Goal: Information Seeking & Learning: Learn about a topic

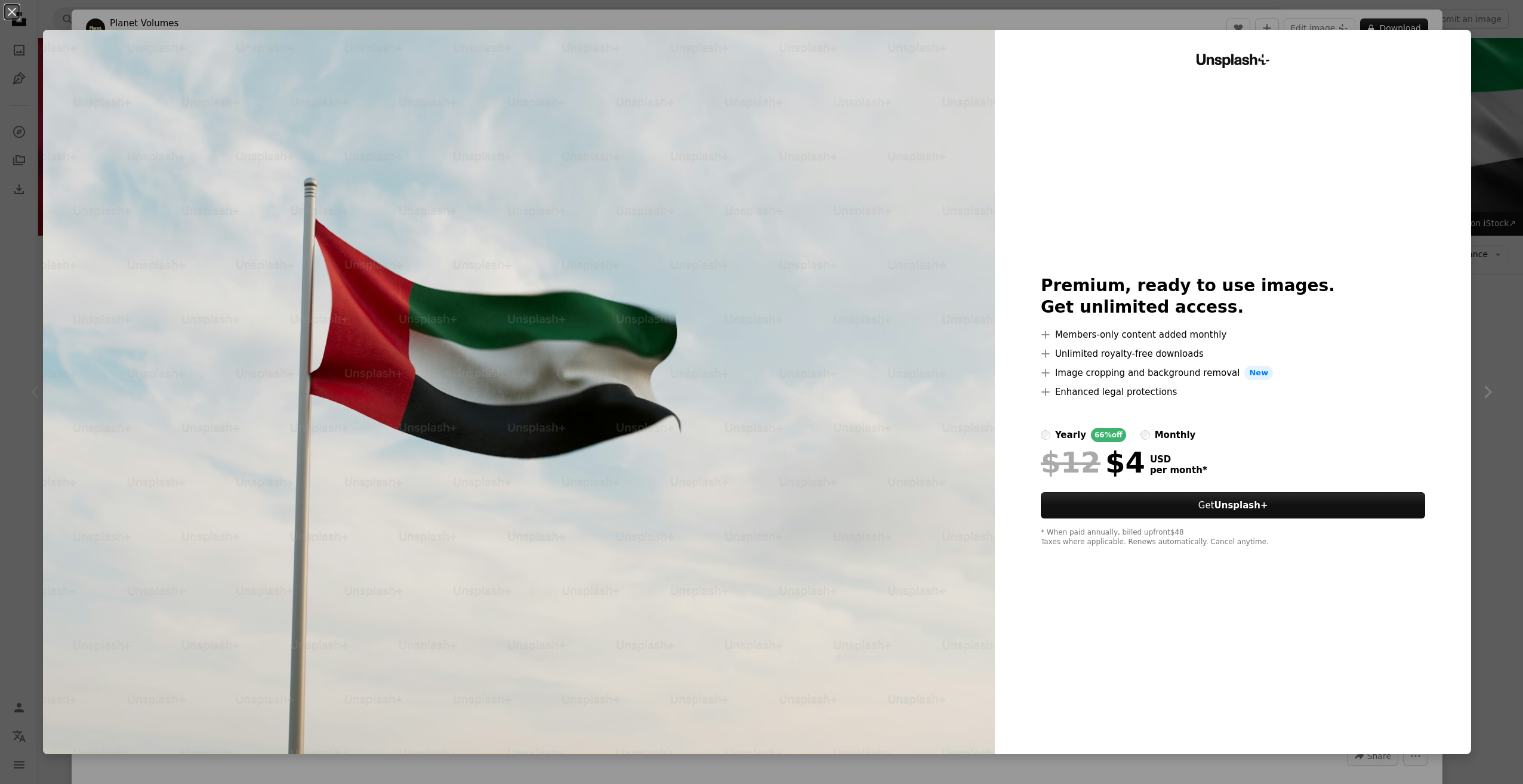
click at [1478, 132] on div "An X shape Unsplash+ Premium, ready to use images. Get unlimited access. A plus…" at bounding box center [762, 392] width 1523 height 784
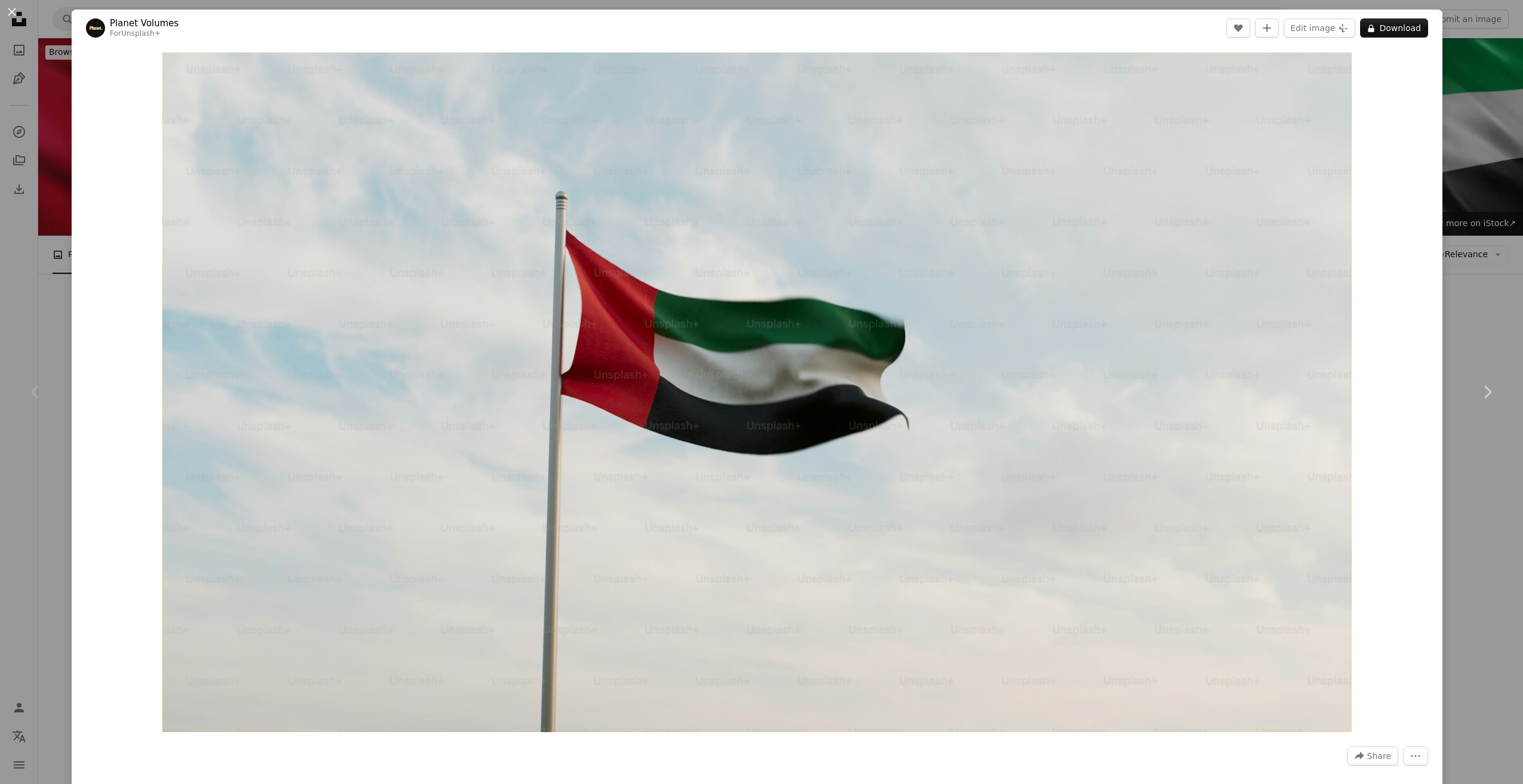
click at [1459, 39] on div "An X shape Chevron left Chevron right Planet Volumes For Unsplash+ A heart A pl…" at bounding box center [762, 392] width 1523 height 784
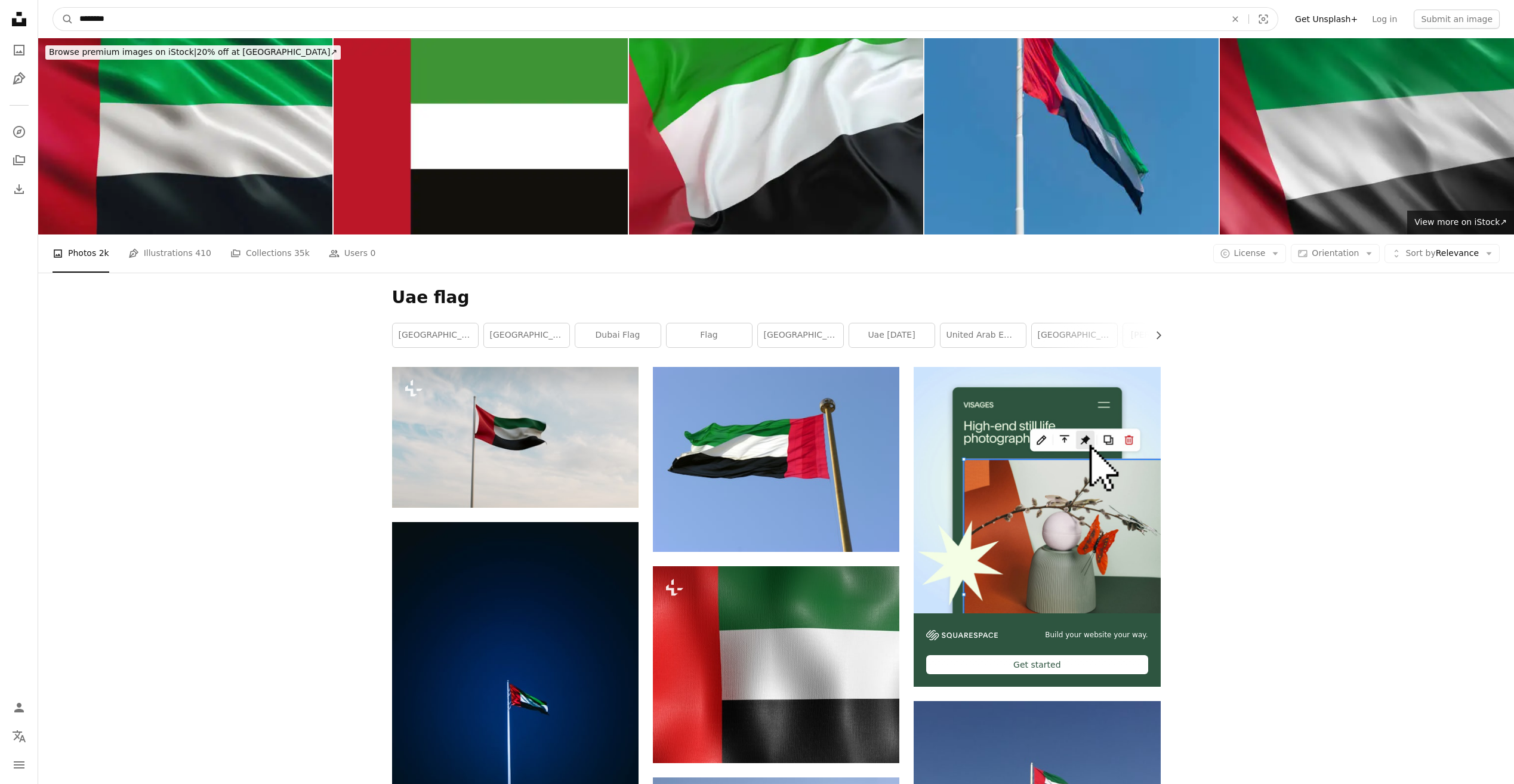
click at [590, 15] on input "********" at bounding box center [647, 19] width 1149 height 23
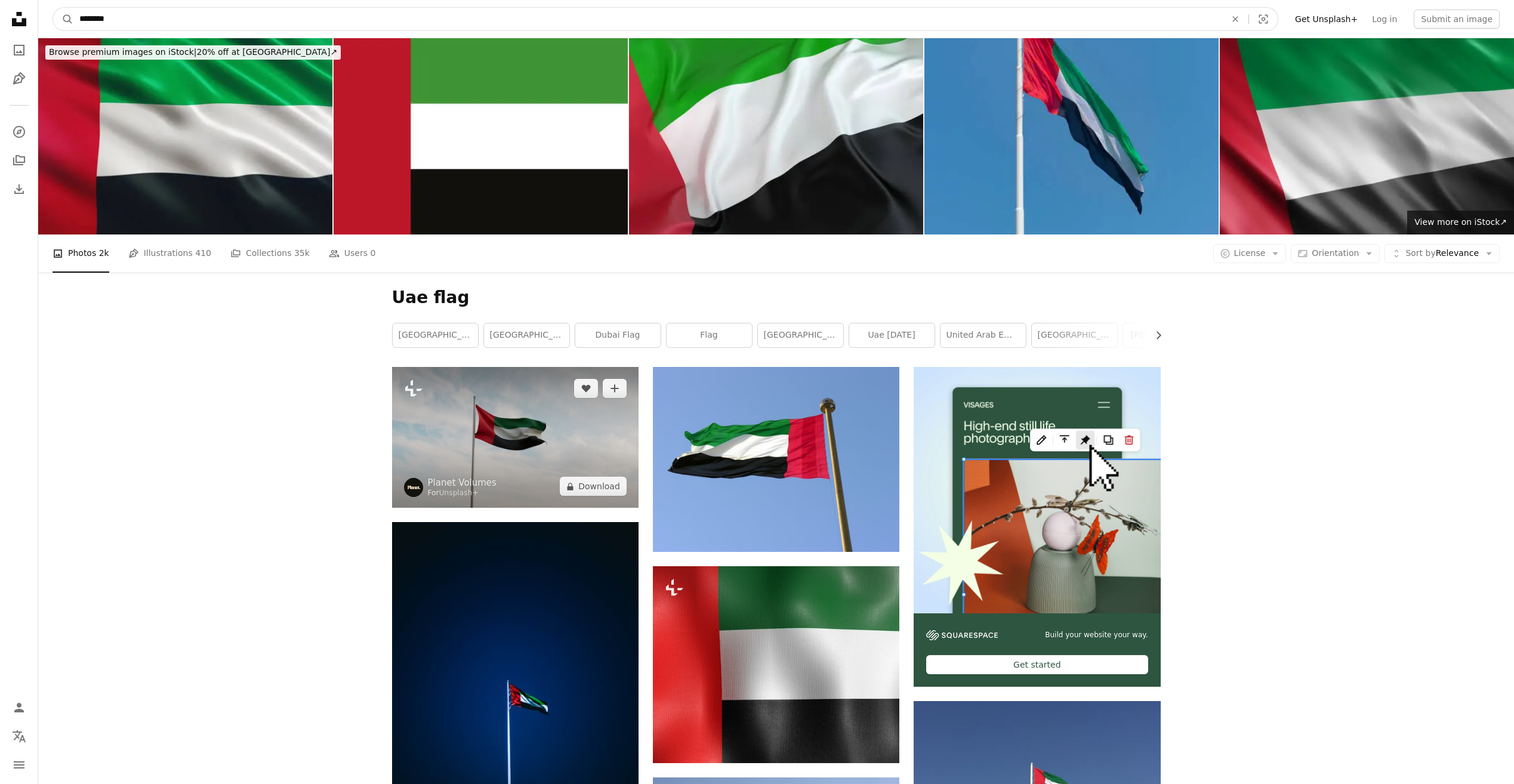
scroll to position [239, 0]
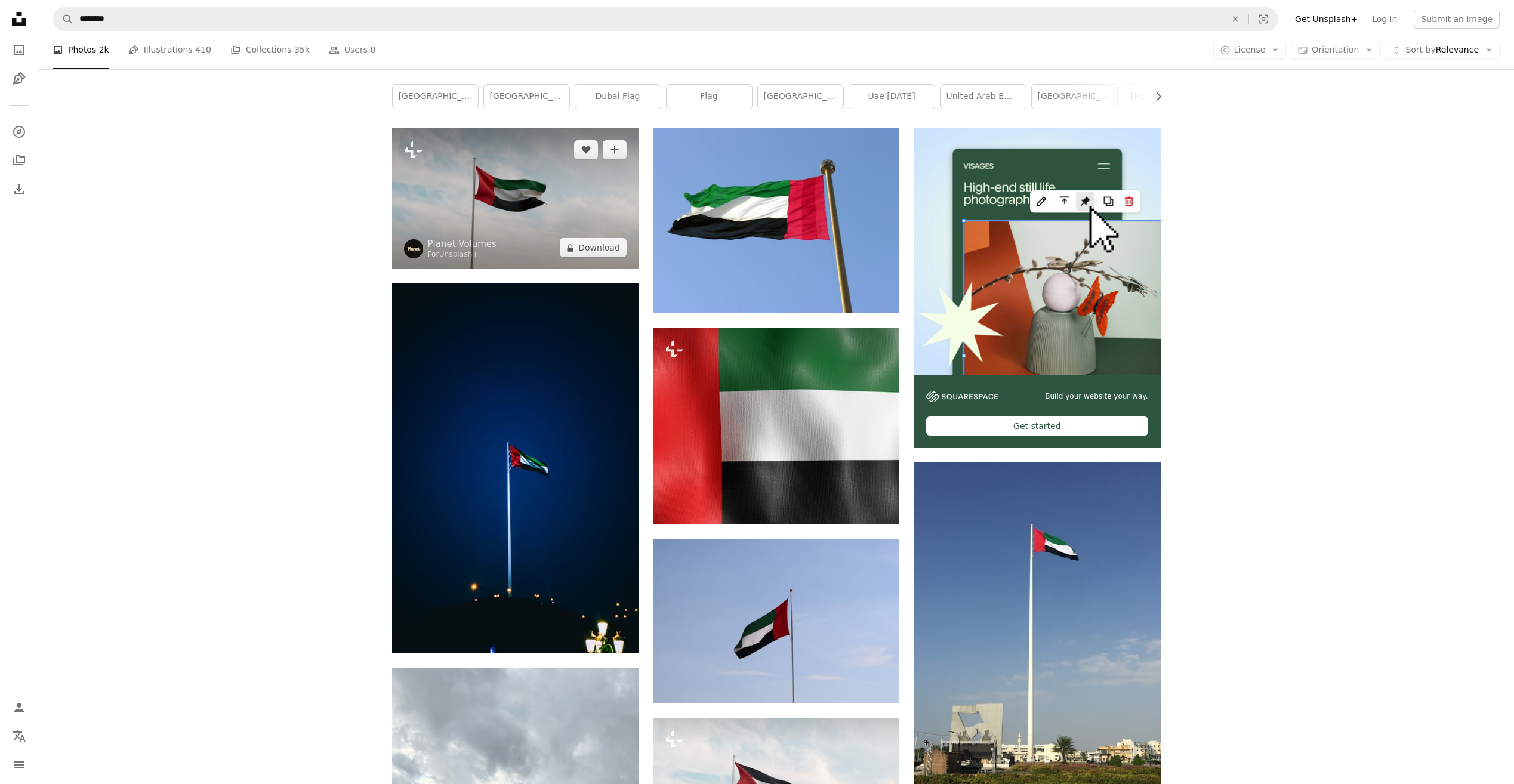
click at [540, 193] on img at bounding box center [515, 199] width 246 height 141
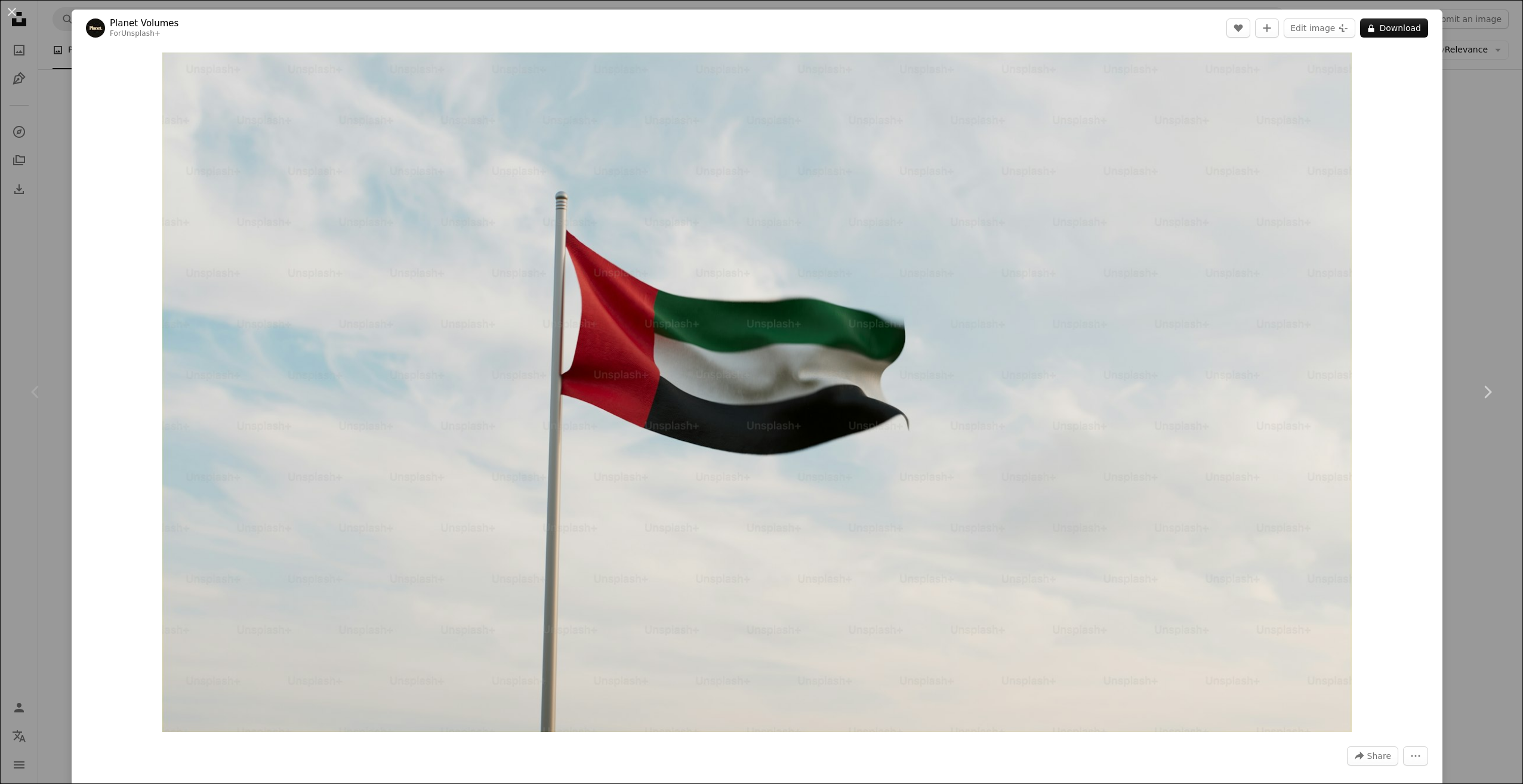
click at [1475, 216] on div "An X shape Chevron left Chevron right Planet Volumes For Unsplash+ A heart A pl…" at bounding box center [762, 392] width 1523 height 784
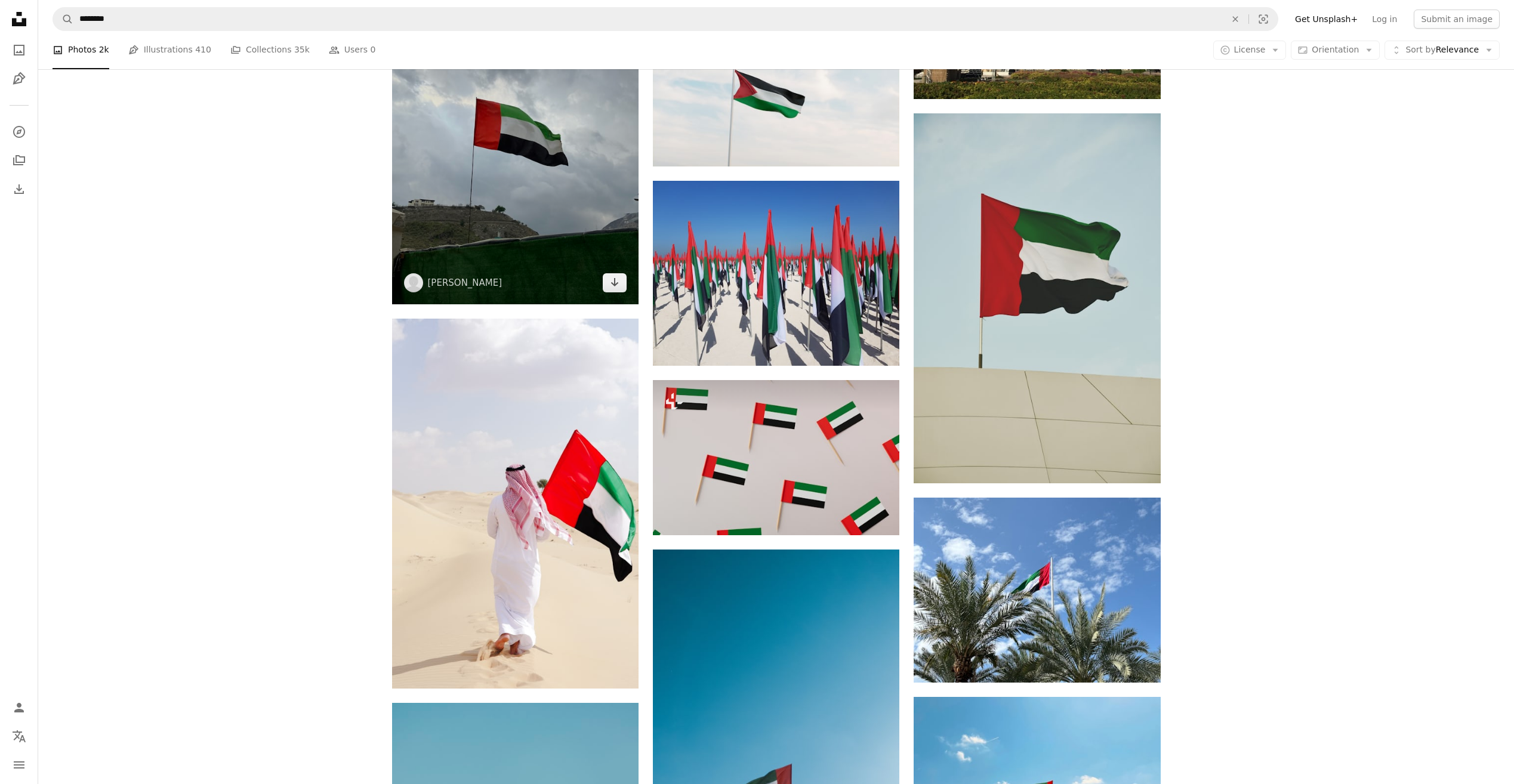
click at [568, 220] on img at bounding box center [515, 140] width 246 height 329
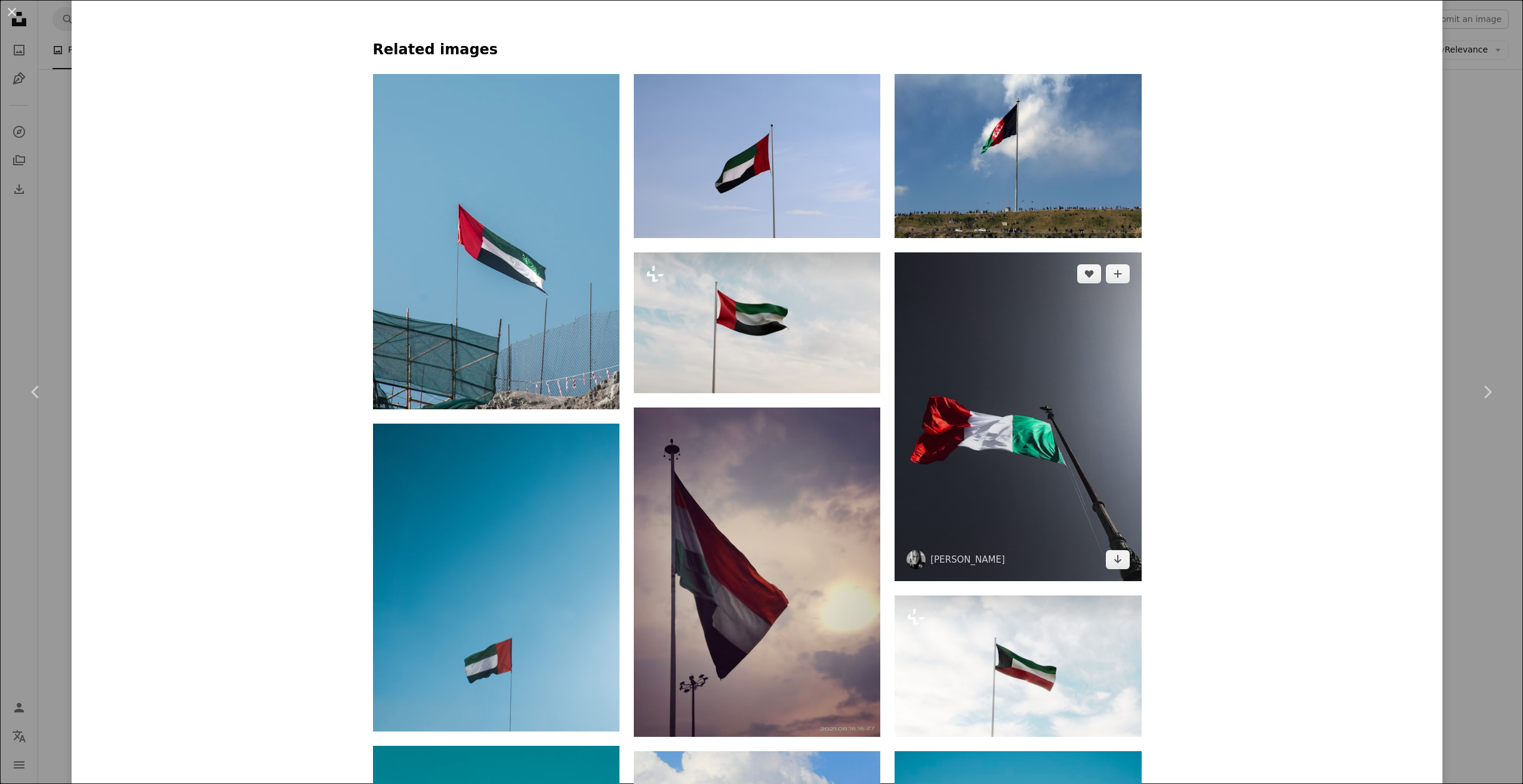
scroll to position [1283, 0]
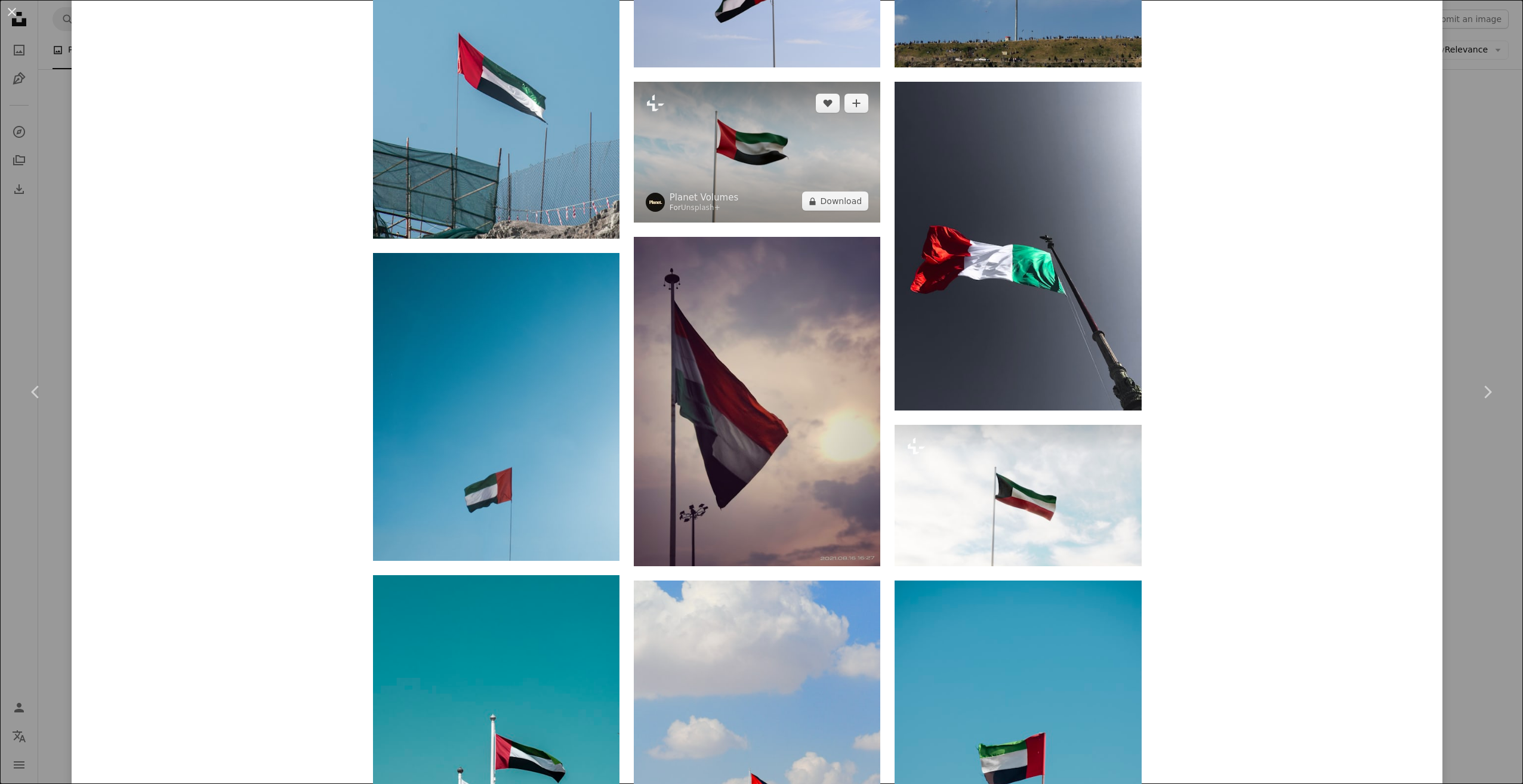
click at [791, 153] on img at bounding box center [756, 152] width 246 height 141
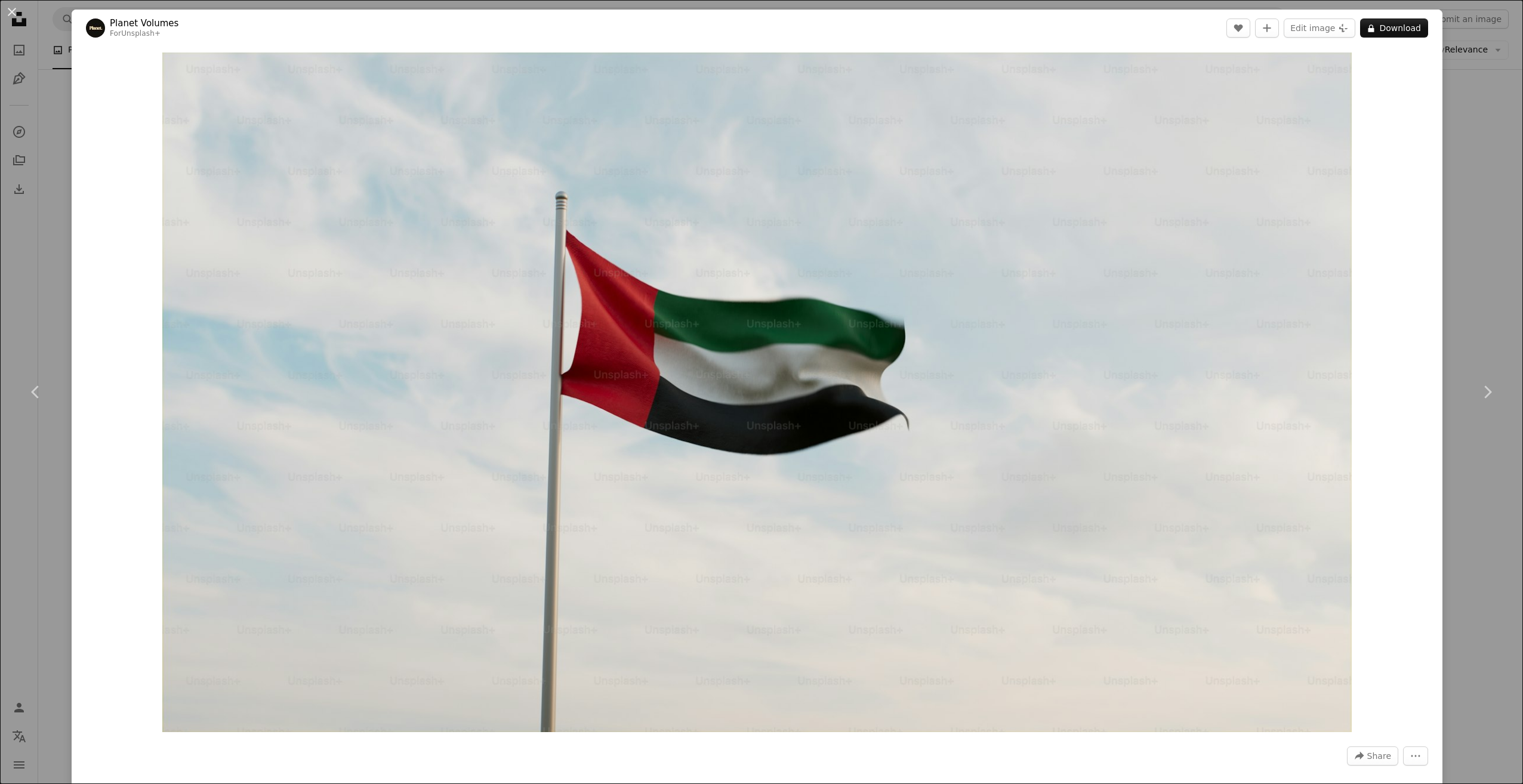
click at [1475, 212] on div "An X shape Chevron left Chevron right Planet Volumes For Unsplash+ A heart A pl…" at bounding box center [762, 392] width 1523 height 784
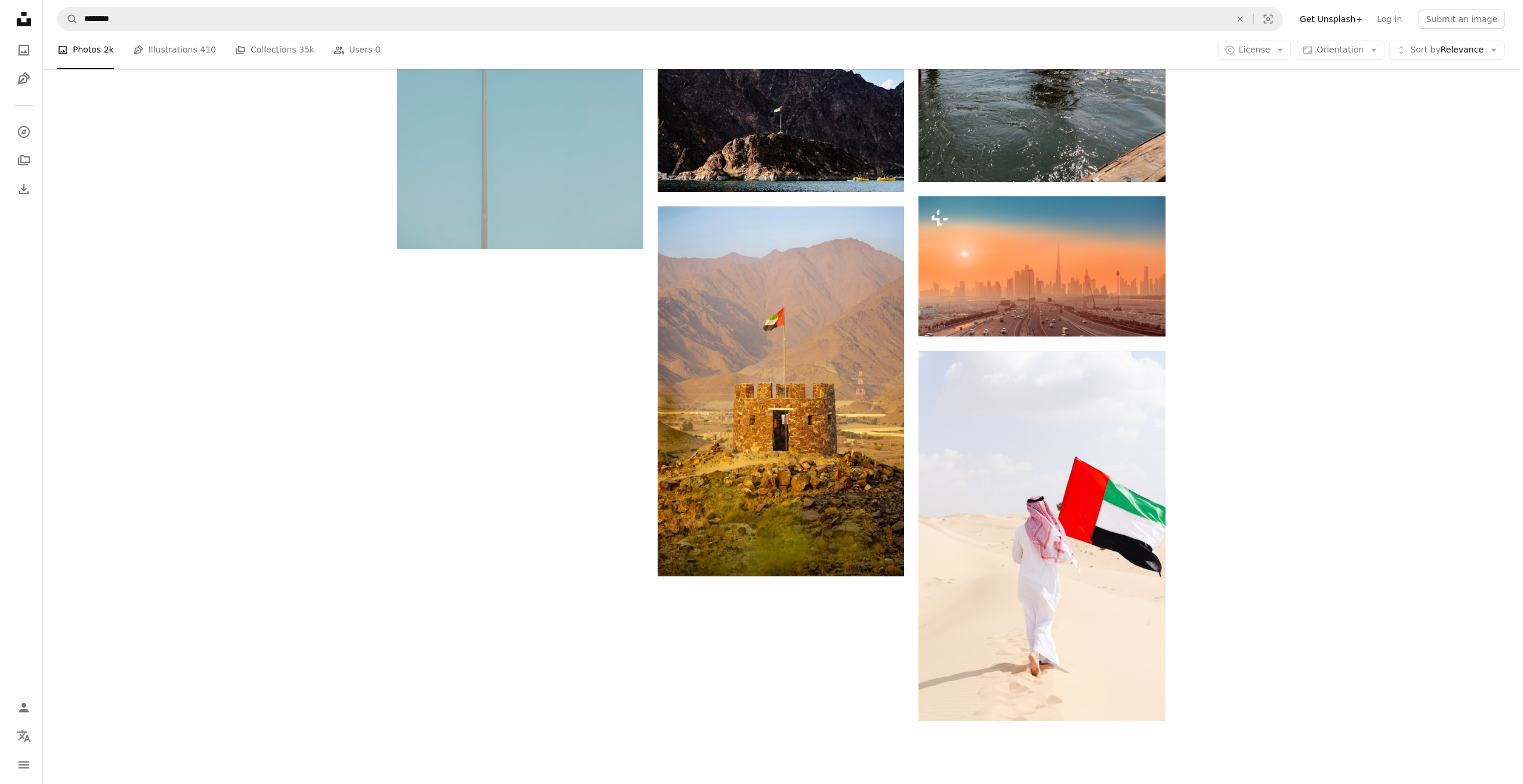
scroll to position [1429, 0]
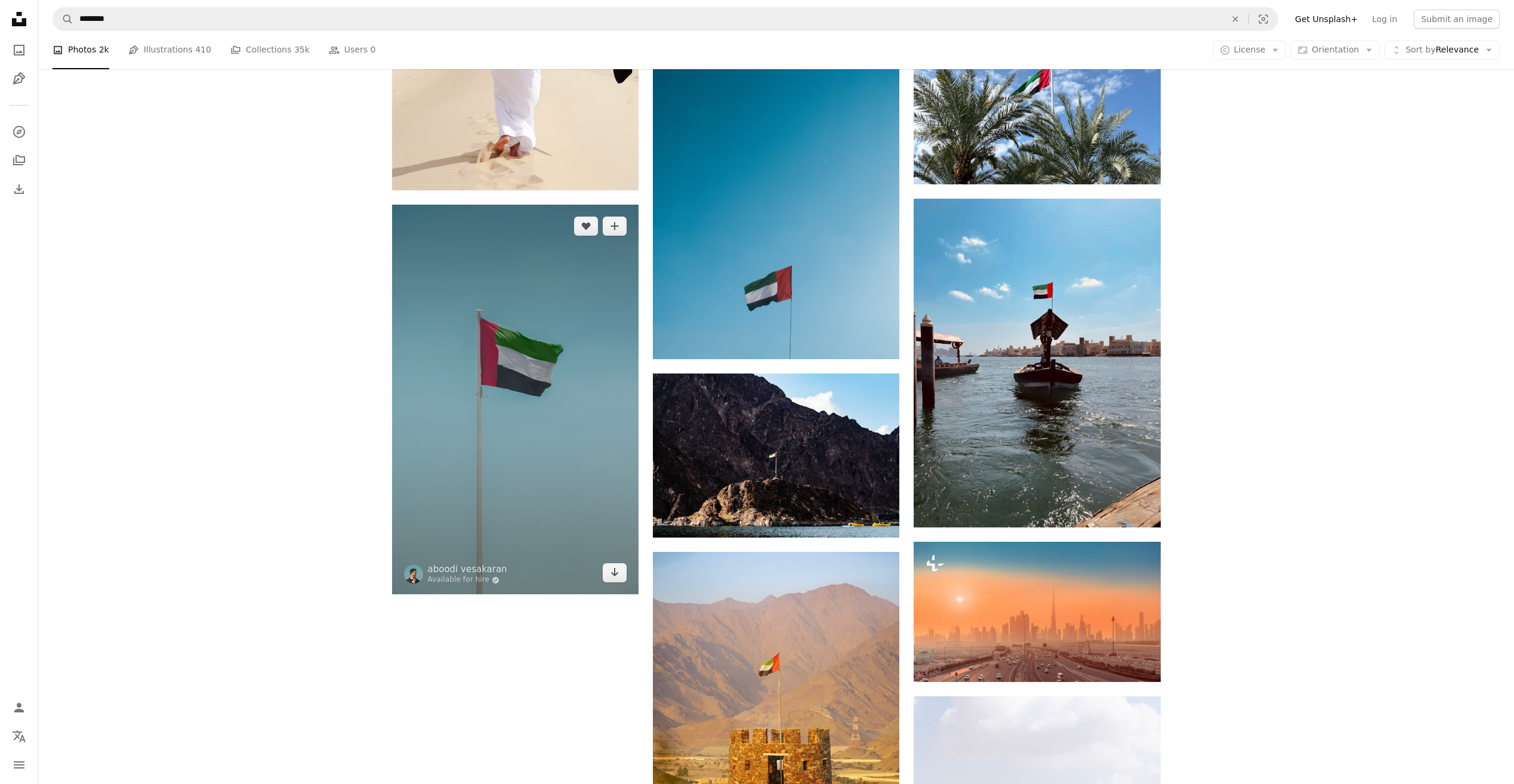
click at [517, 382] on img at bounding box center [515, 399] width 246 height 389
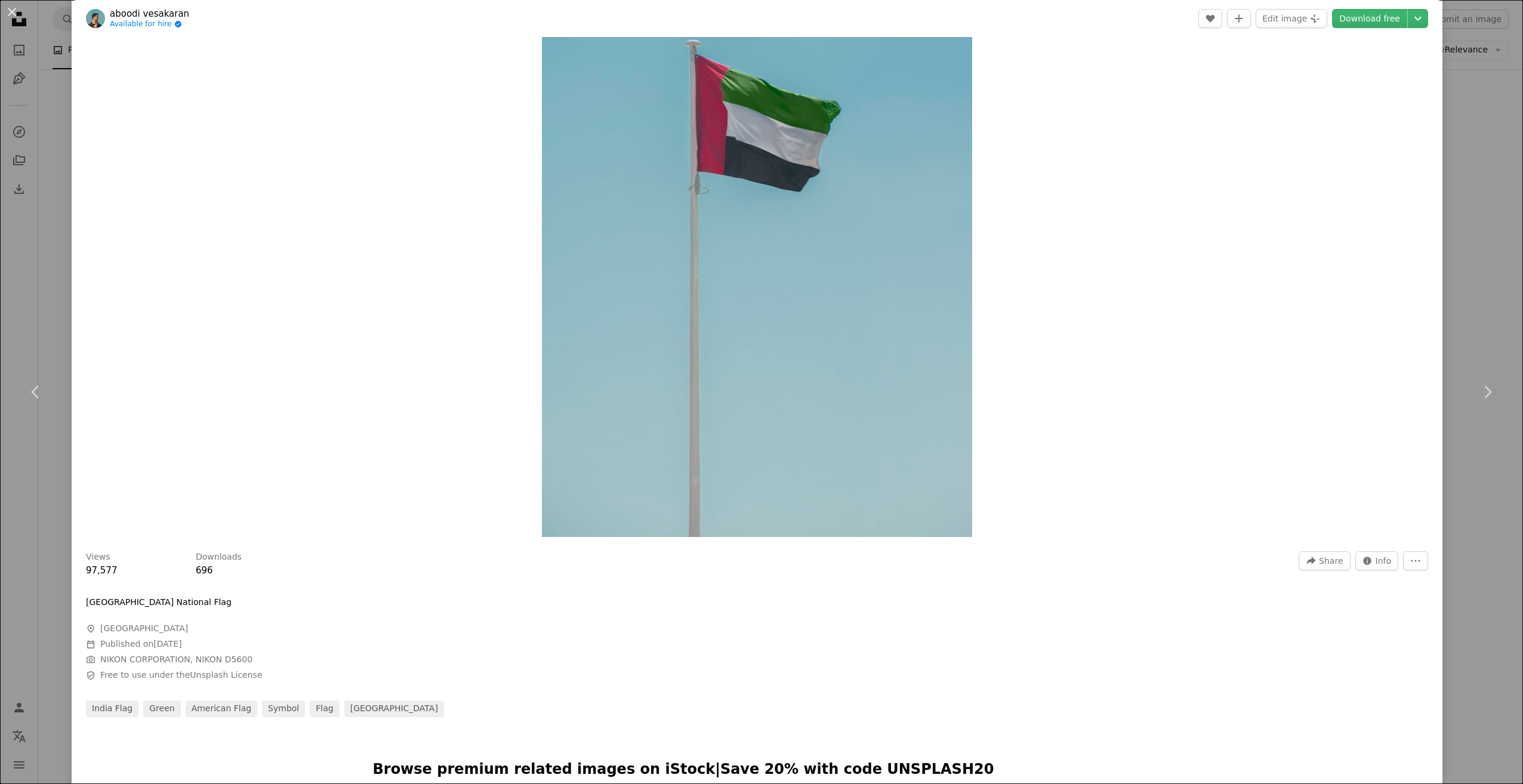
scroll to position [358, 0]
